Goal: Task Accomplishment & Management: Complete application form

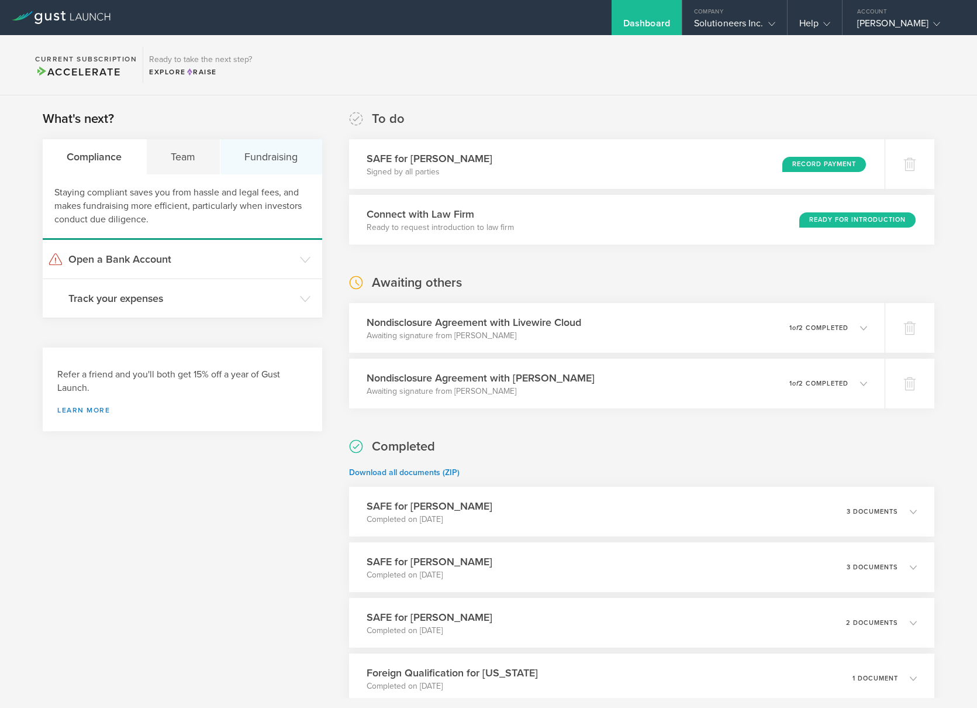
click at [256, 157] on div "Fundraising" at bounding box center [271, 156] width 102 height 35
click at [120, 257] on h3 "Issue a SAFE" at bounding box center [181, 258] width 226 height 15
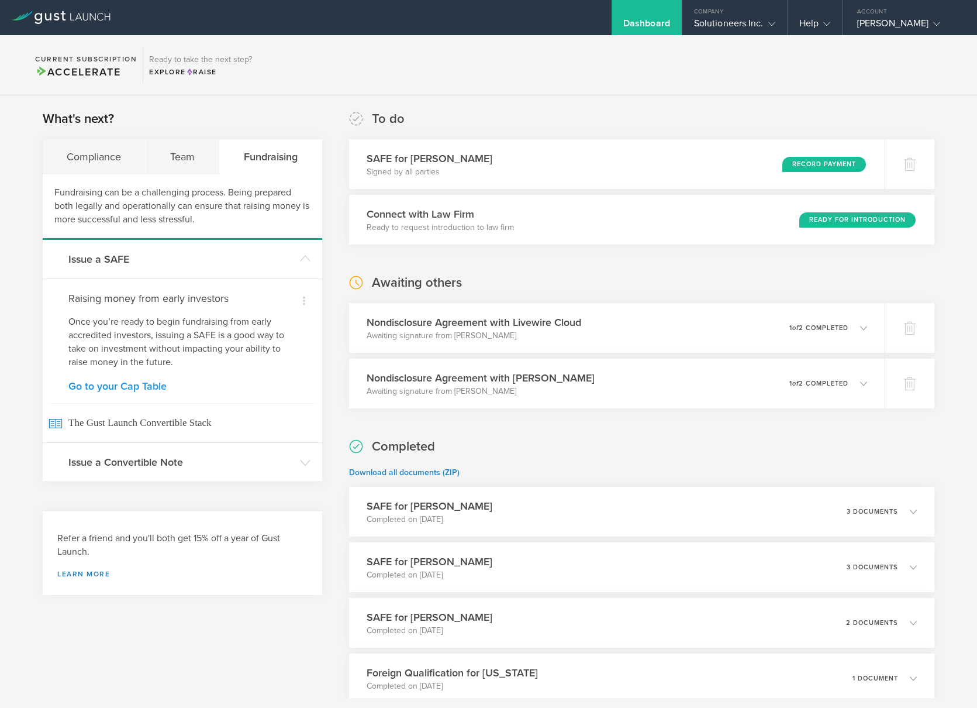
click at [122, 389] on link "Go to your Cap Table" at bounding box center [182, 386] width 228 height 11
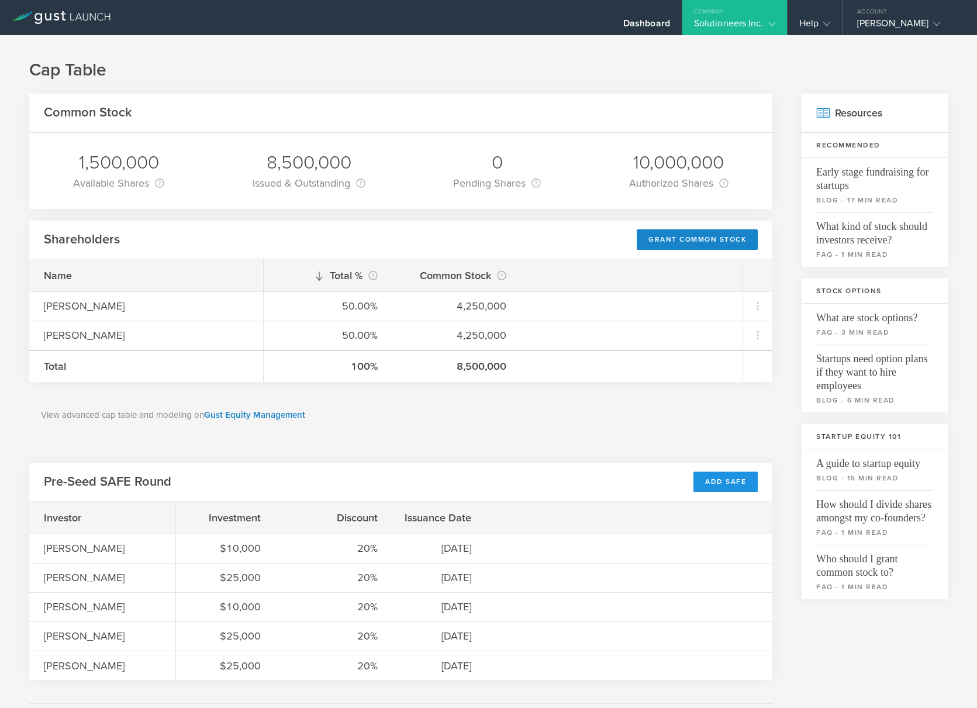
click at [721, 485] on div "Add SAFE" at bounding box center [726, 481] width 64 height 20
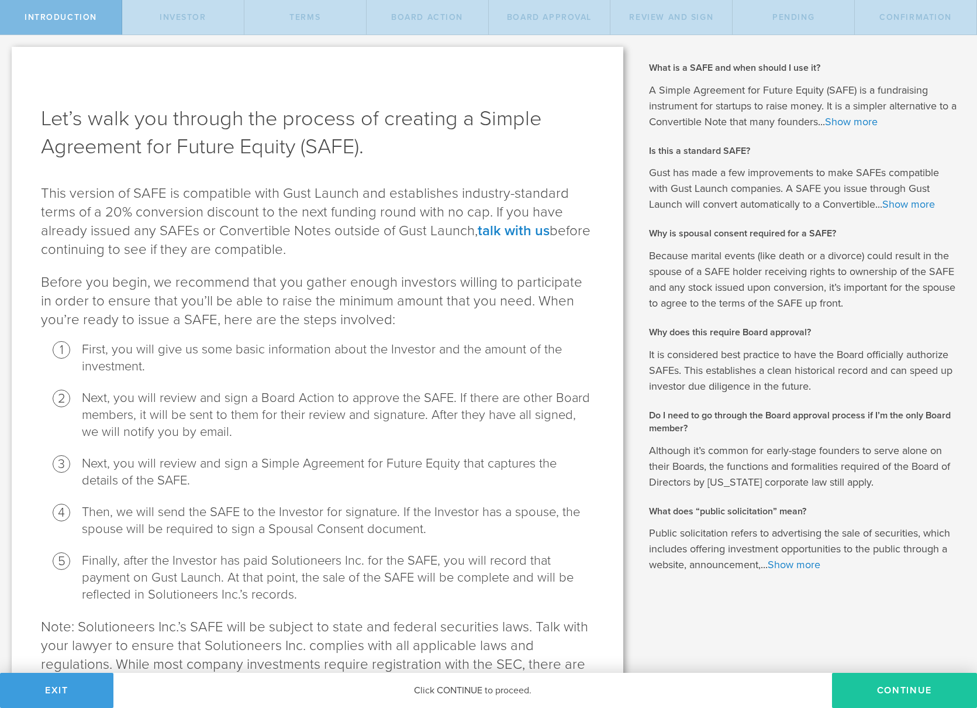
click at [928, 695] on button "Continue" at bounding box center [904, 690] width 145 height 35
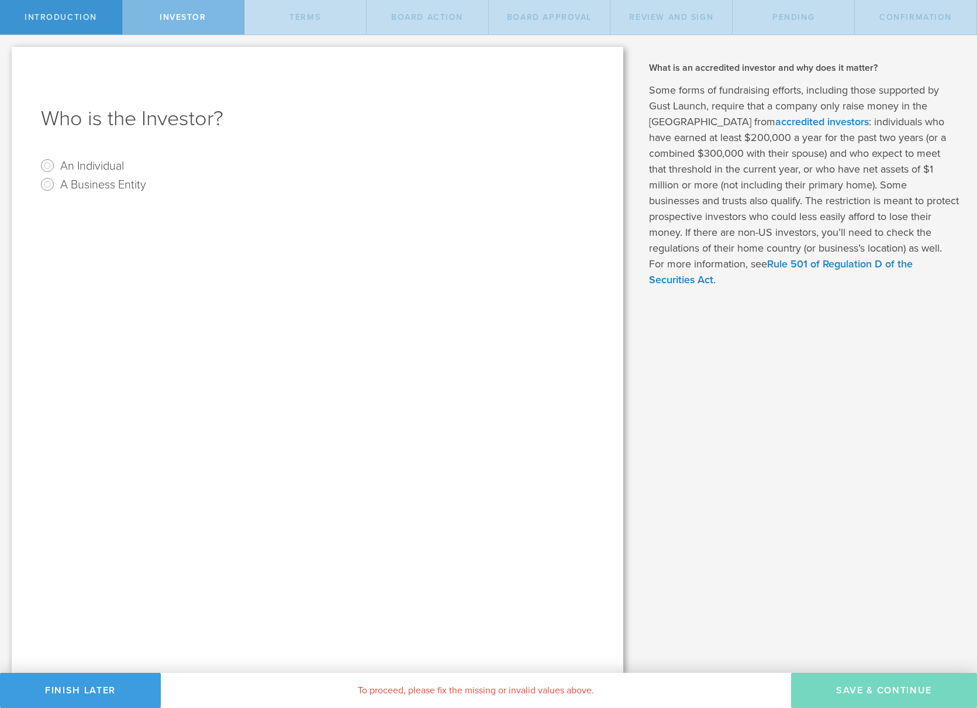
click at [57, 166] on radio "An Individual" at bounding box center [317, 165] width 553 height 19
click at [45, 163] on input "An Individual" at bounding box center [47, 165] width 19 height 19
radio input "true"
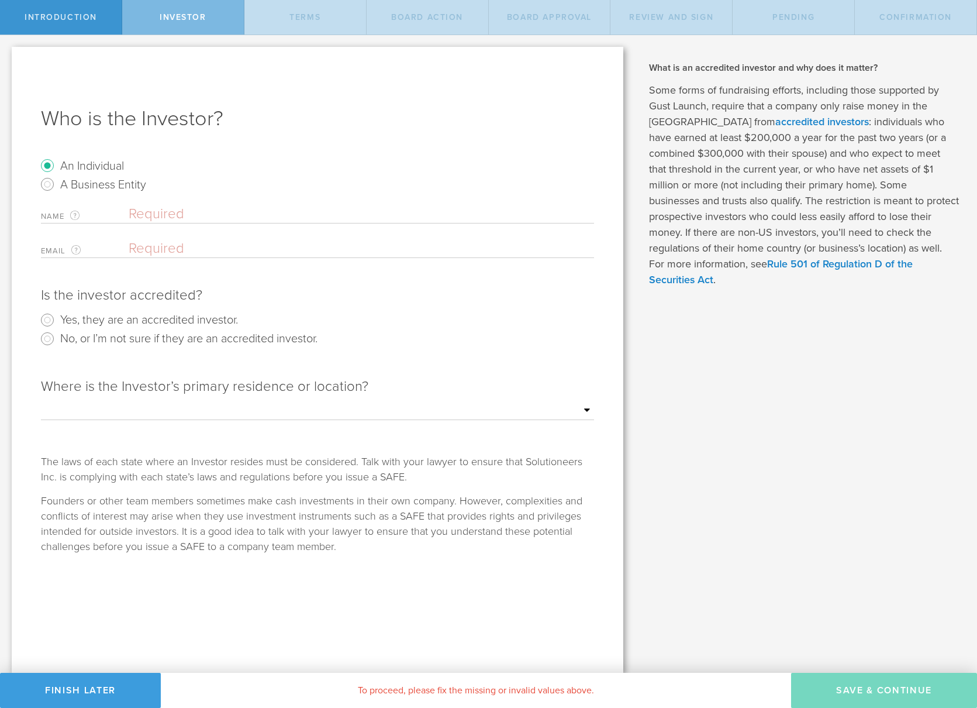
click at [160, 214] on input "text" at bounding box center [362, 214] width 466 height 18
type input "KEEGAN LOPEZ"
paste input "Keegan.Lopez@stblaw.com"
type input "Keegan.Lopez@stblaw.com"
click at [43, 318] on input "Yes, they are an accredited investor." at bounding box center [47, 320] width 19 height 19
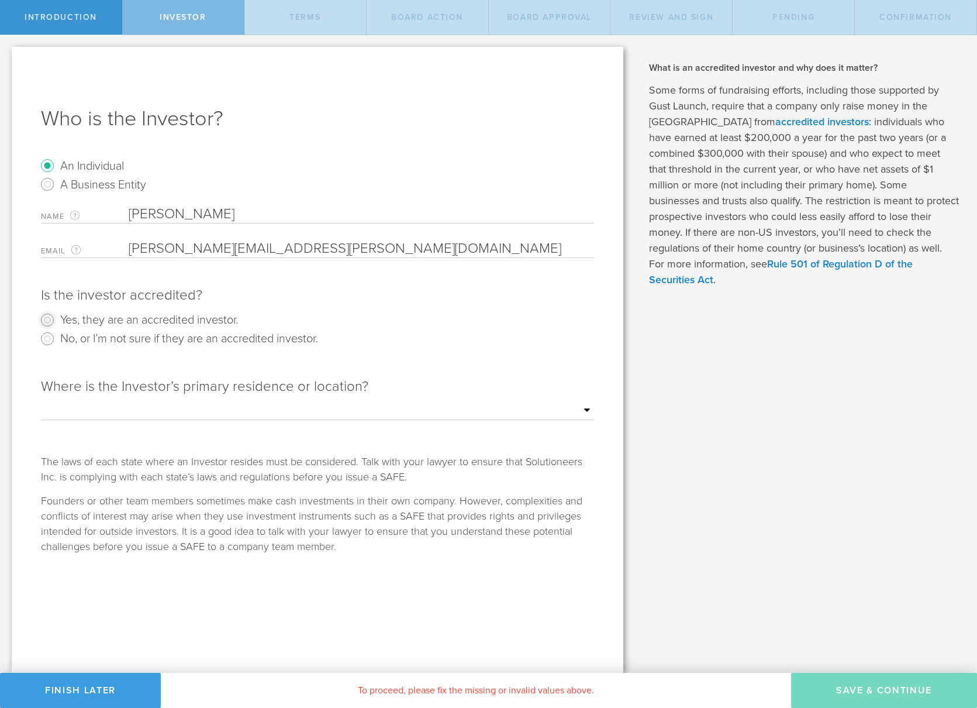
radio input "true"
click at [419, 408] on select "Outside of the US Alabama Alaska Arizona Arkansas California Colorado Connectic…" at bounding box center [317, 411] width 553 height 18
select select "string:NY"
click at [41, 402] on select "Outside of the US Alabama Alaska Arizona Arkansas California Colorado Connectic…" at bounding box center [317, 411] width 553 height 18
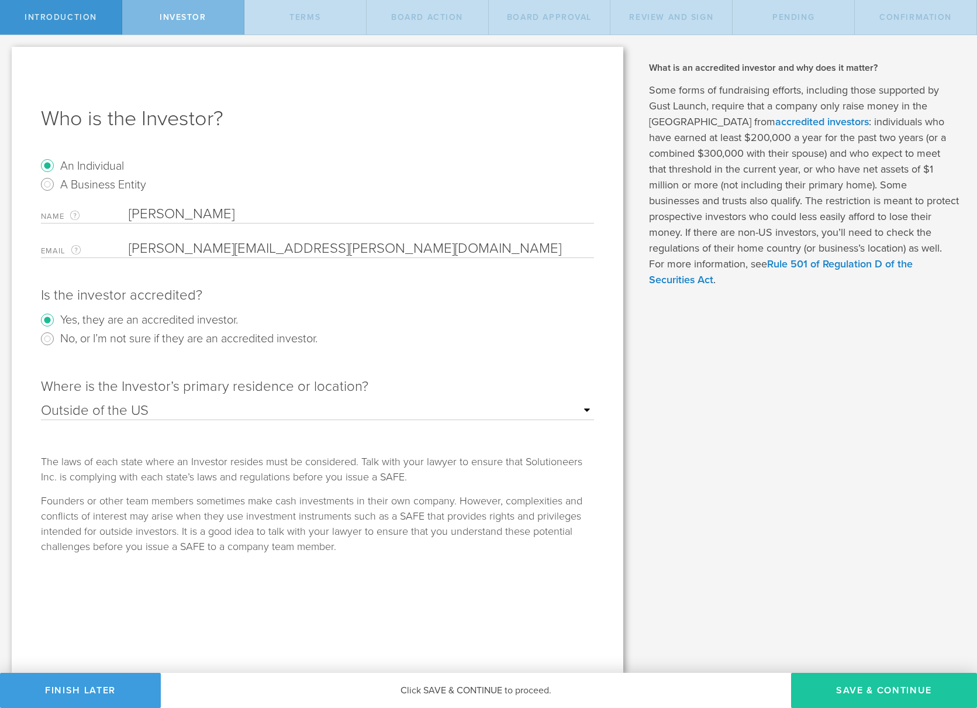
click at [879, 695] on button "Save & Continue" at bounding box center [884, 690] width 186 height 35
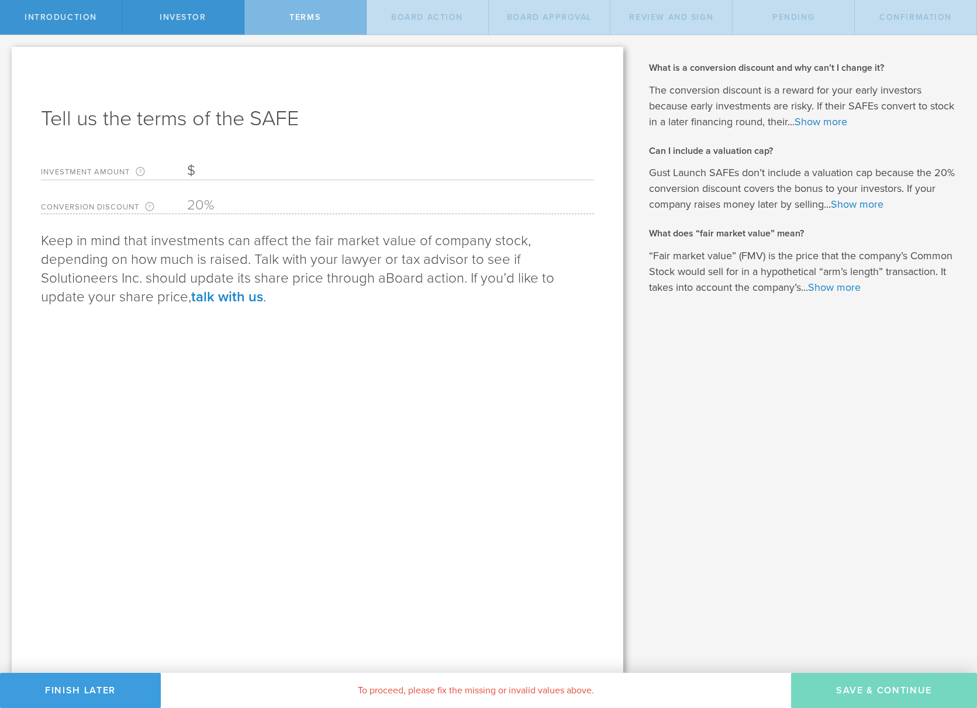
click at [246, 173] on input "Investment Amount The amount (in USD) that this investor is paying for the SAFE." at bounding box center [390, 171] width 407 height 18
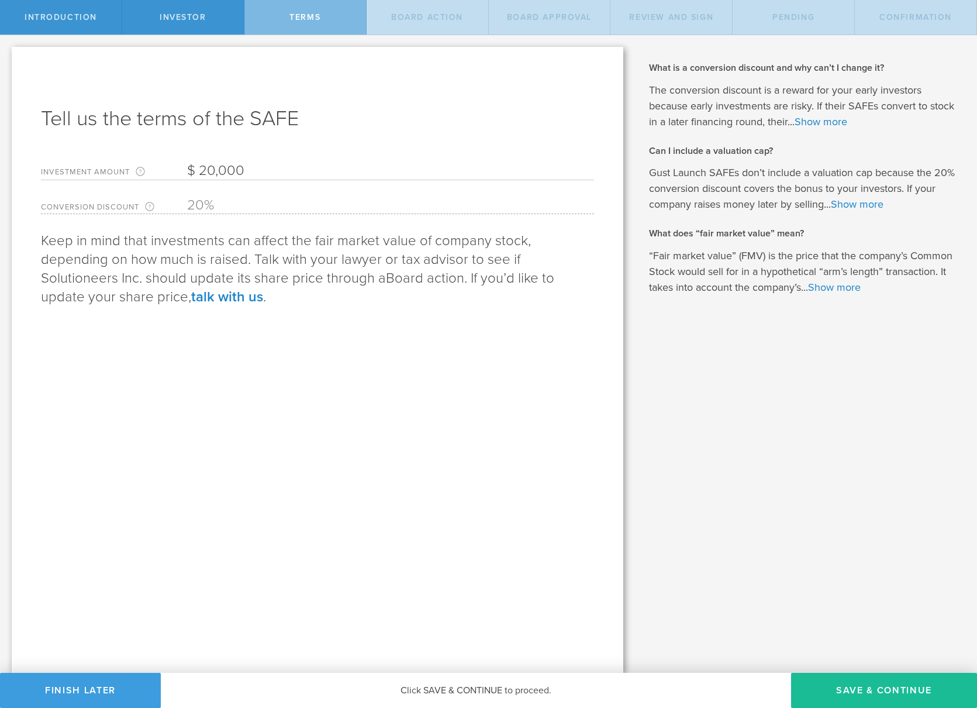
type input "20,000"
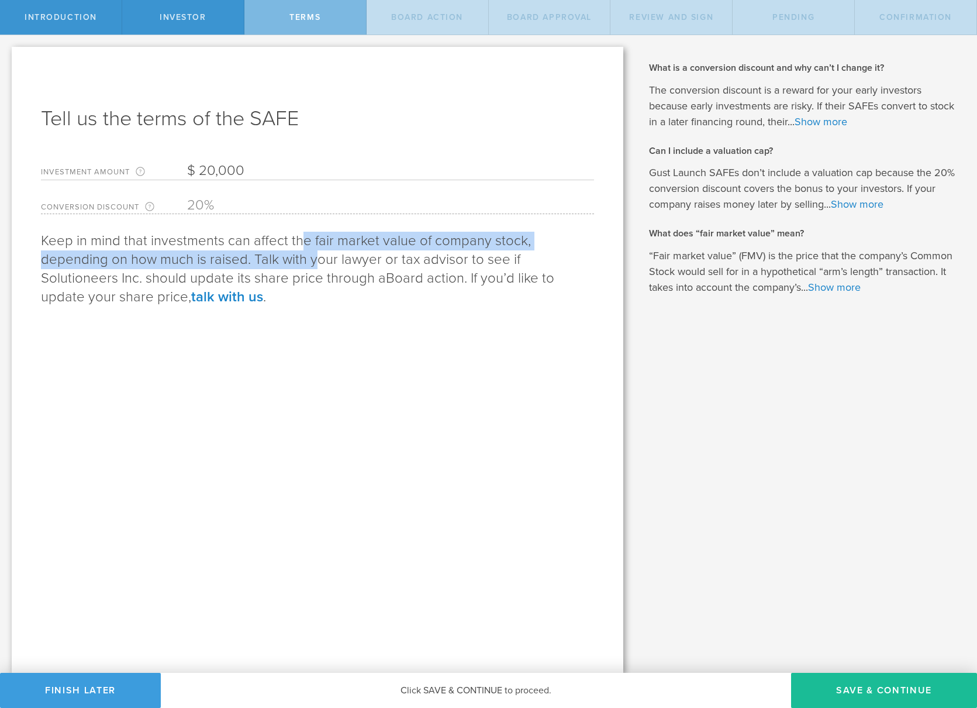
drag, startPoint x: 302, startPoint y: 239, endPoint x: 316, endPoint y: 265, distance: 29.6
click at [316, 265] on p "Keep in mind that investments can affect the fair market value of company stock…" at bounding box center [317, 269] width 553 height 75
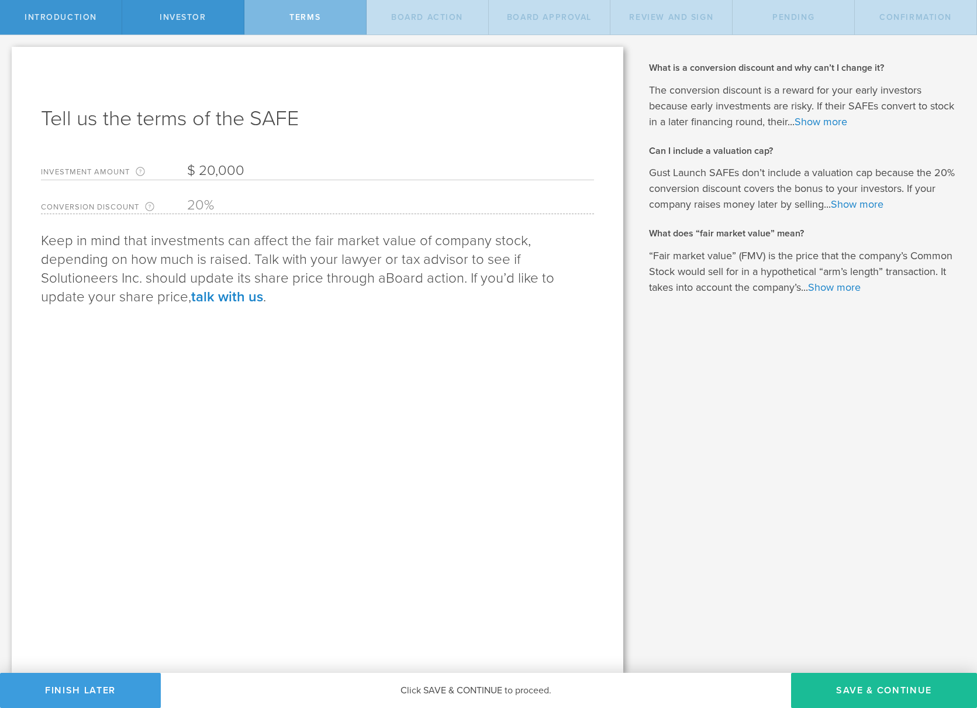
click at [392, 278] on span "Board action" at bounding box center [425, 278] width 78 height 17
drag, startPoint x: 198, startPoint y: 274, endPoint x: 364, endPoint y: 280, distance: 166.2
click at [364, 280] on p "Keep in mind that investments can affect the fair market value of company stock…" at bounding box center [317, 269] width 553 height 75
click at [880, 694] on button "Save & Continue" at bounding box center [884, 690] width 186 height 35
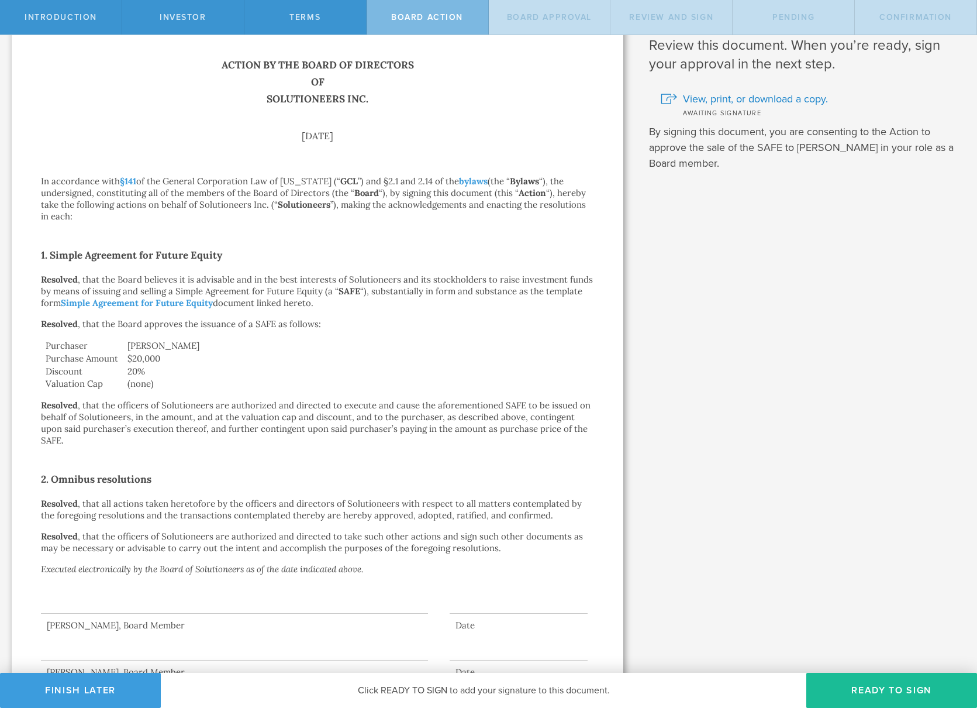
scroll to position [83, 0]
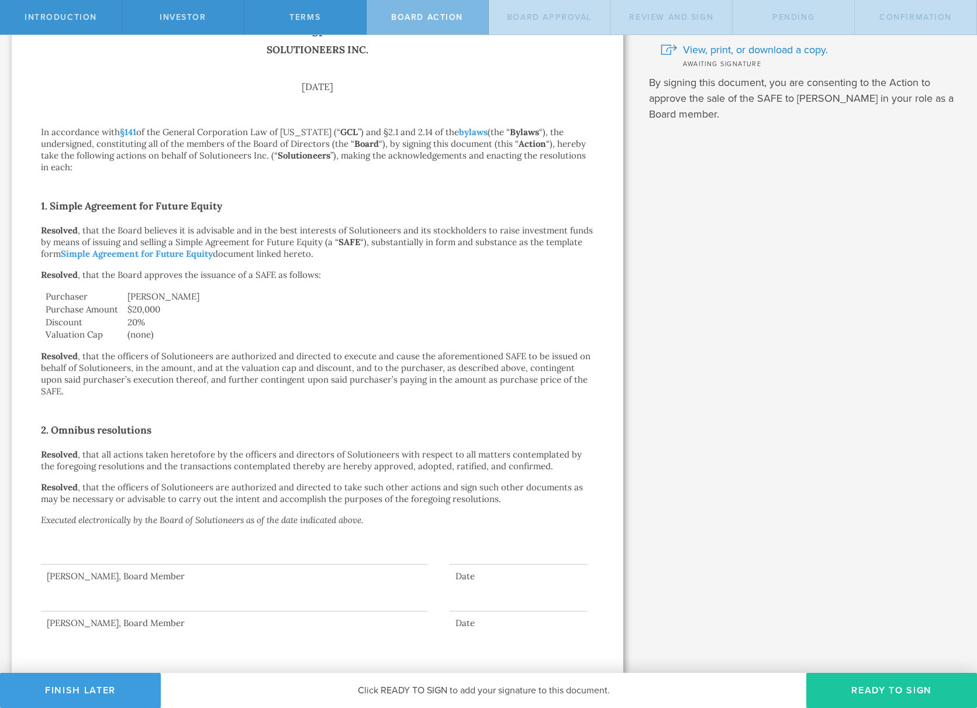
click at [848, 694] on button "Ready to Sign" at bounding box center [892, 690] width 171 height 35
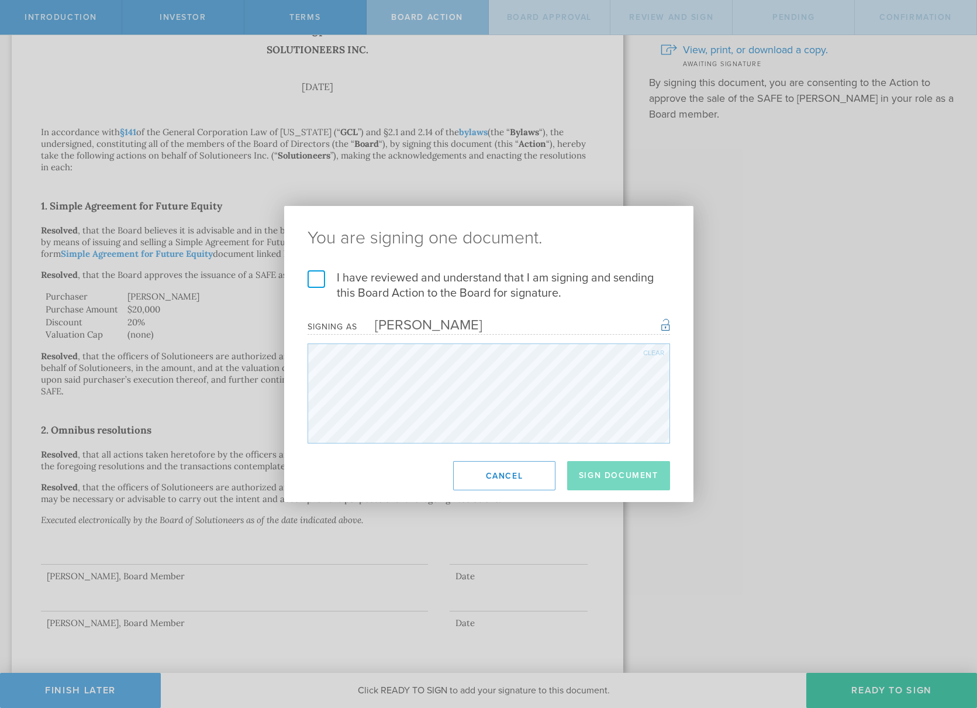
click at [310, 280] on label "I have reviewed and understand that I am signing and sending this Board Action …" at bounding box center [489, 285] width 363 height 30
click at [0, 0] on input "I have reviewed and understand that I am signing and sending this Board Action …" at bounding box center [0, 0] width 0 height 0
click at [609, 468] on button "Sign Document" at bounding box center [618, 475] width 103 height 29
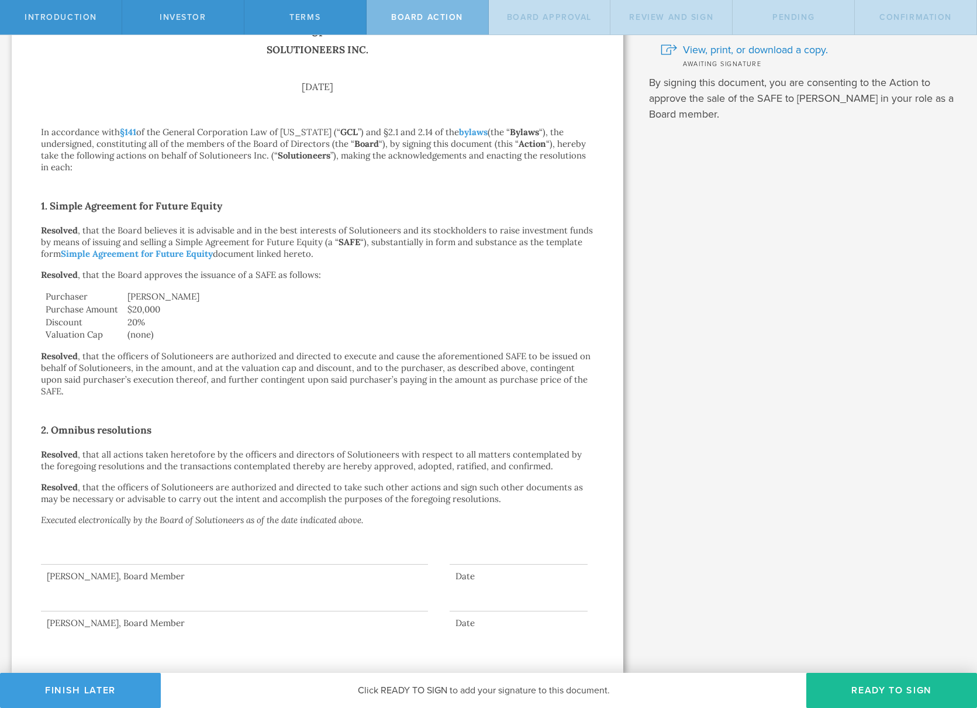
scroll to position [0, 0]
